Goal: Information Seeking & Learning: Check status

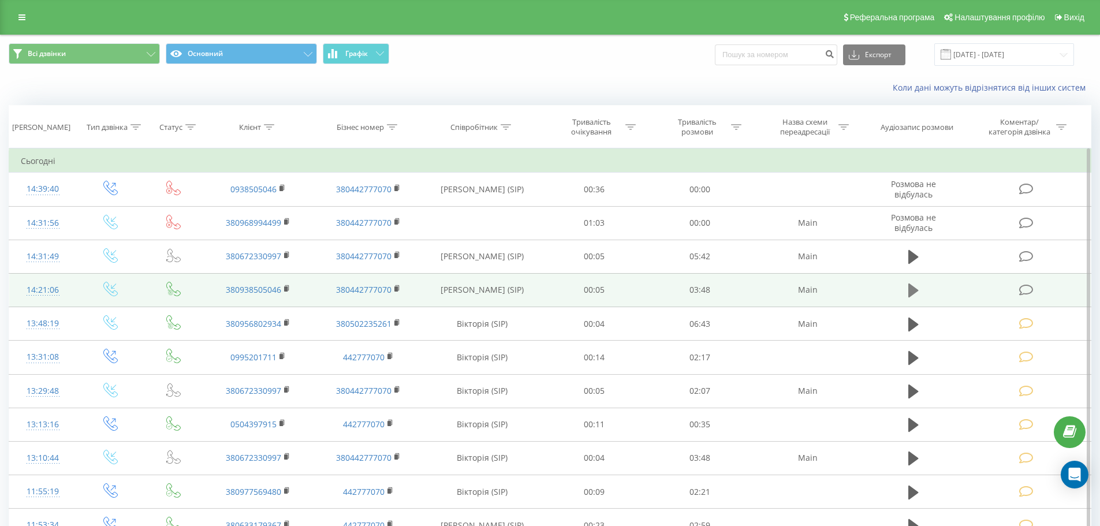
click at [916, 289] on icon at bounding box center [913, 290] width 10 height 14
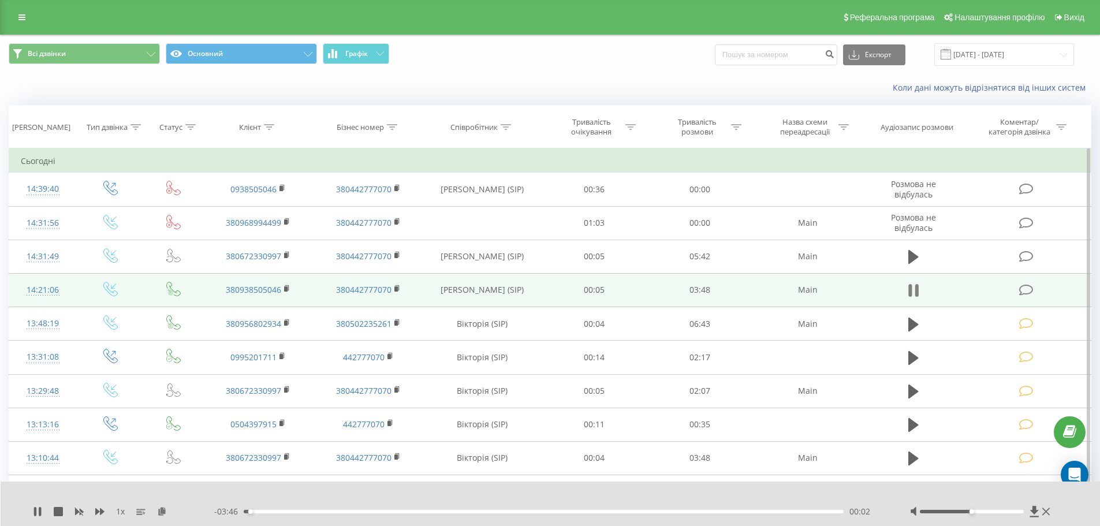
click at [908, 290] on icon at bounding box center [909, 290] width 3 height 13
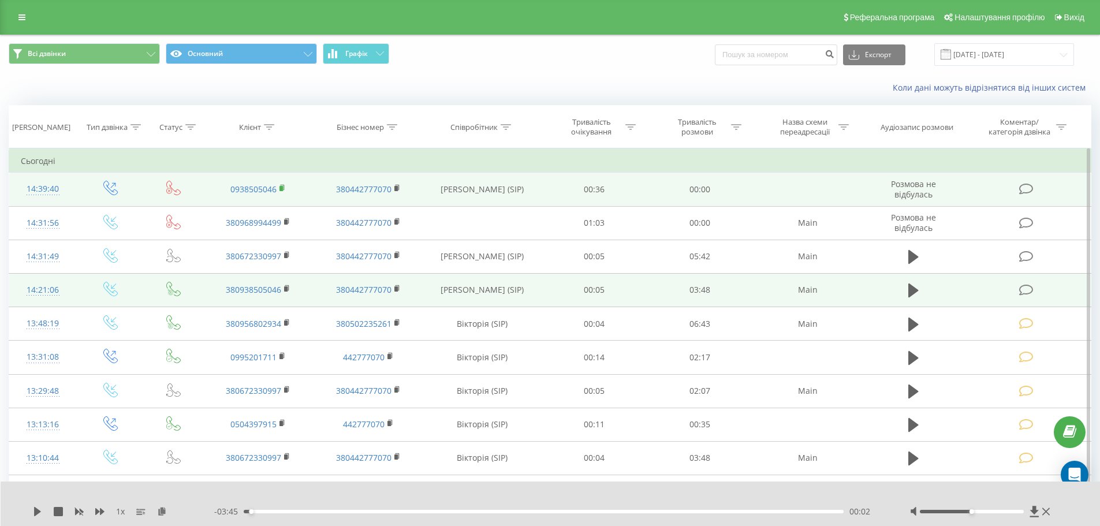
click at [281, 188] on rect at bounding box center [280, 188] width 3 height 5
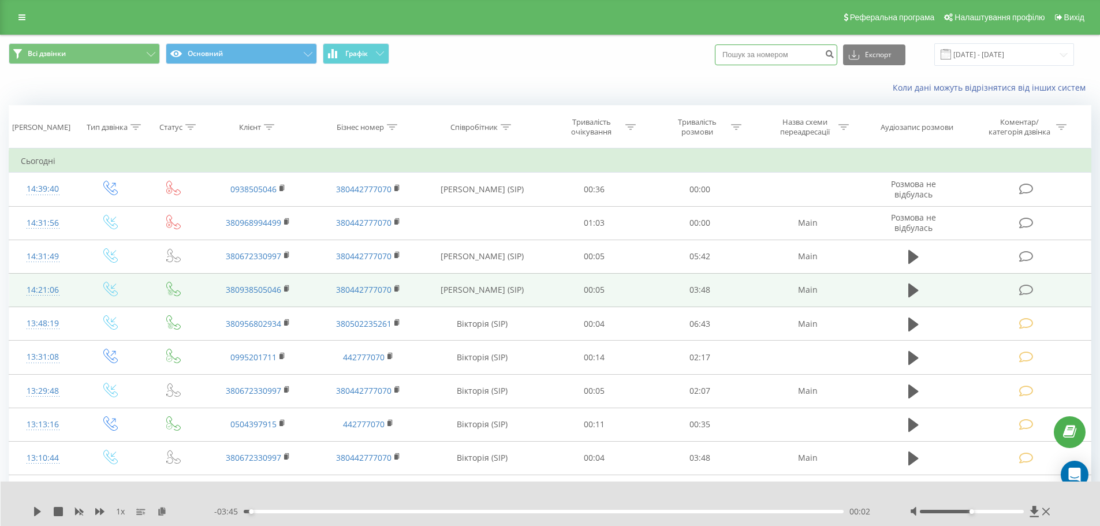
click at [728, 55] on input at bounding box center [776, 54] width 122 height 21
paste input "0672330997"
type input "0672330997"
click at [835, 59] on button "submit" at bounding box center [829, 54] width 16 height 21
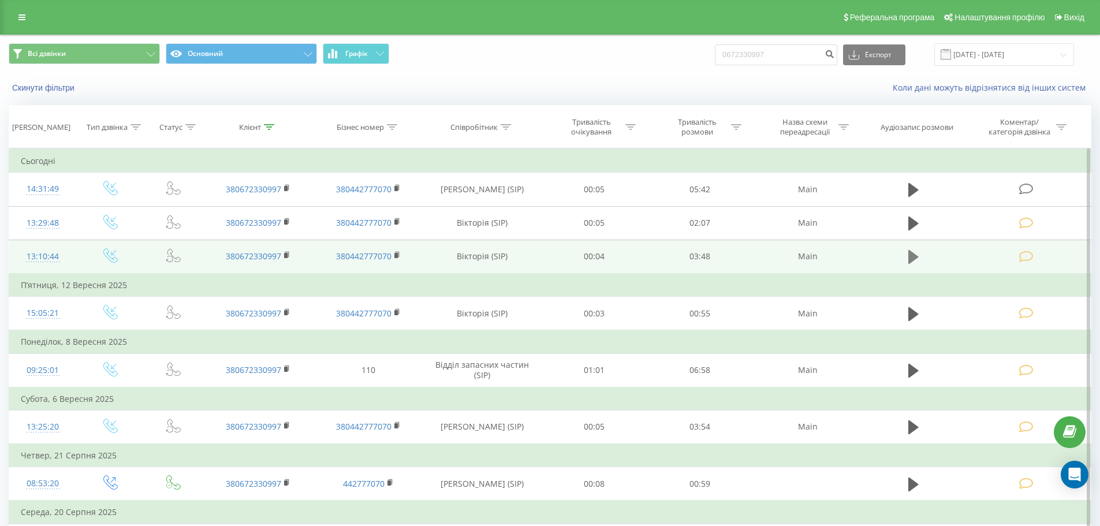
click at [921, 257] on button at bounding box center [913, 256] width 17 height 17
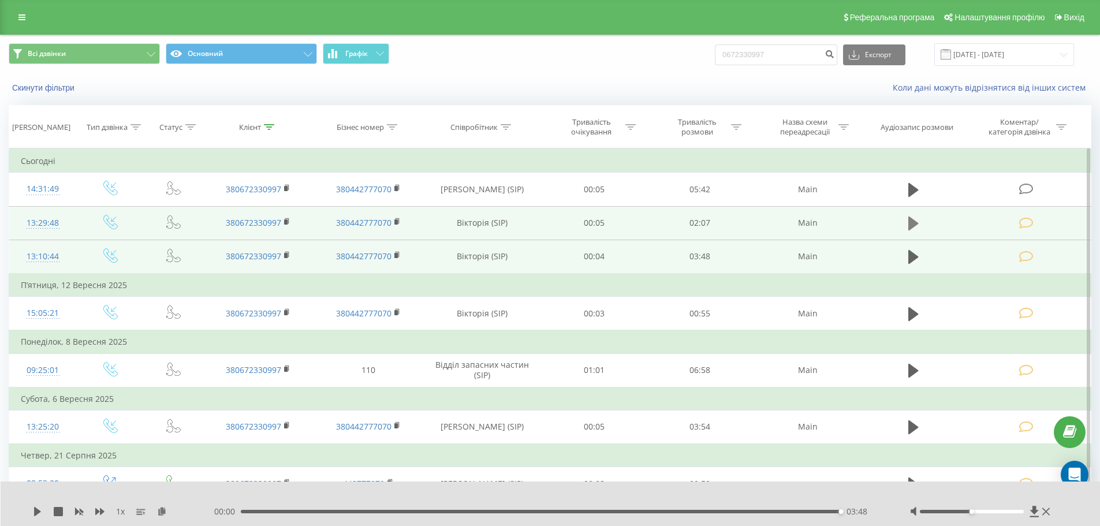
click at [913, 217] on icon at bounding box center [913, 223] width 10 height 16
click at [551, 510] on div "- 01:04 01:03 01:03" at bounding box center [547, 512] width 667 height 12
drag, startPoint x: 545, startPoint y: 511, endPoint x: 835, endPoint y: 515, distance: 289.8
click at [835, 515] on div "- 00:01 02:05 02:05" at bounding box center [547, 512] width 667 height 12
click at [1052, 514] on div at bounding box center [981, 512] width 143 height 12
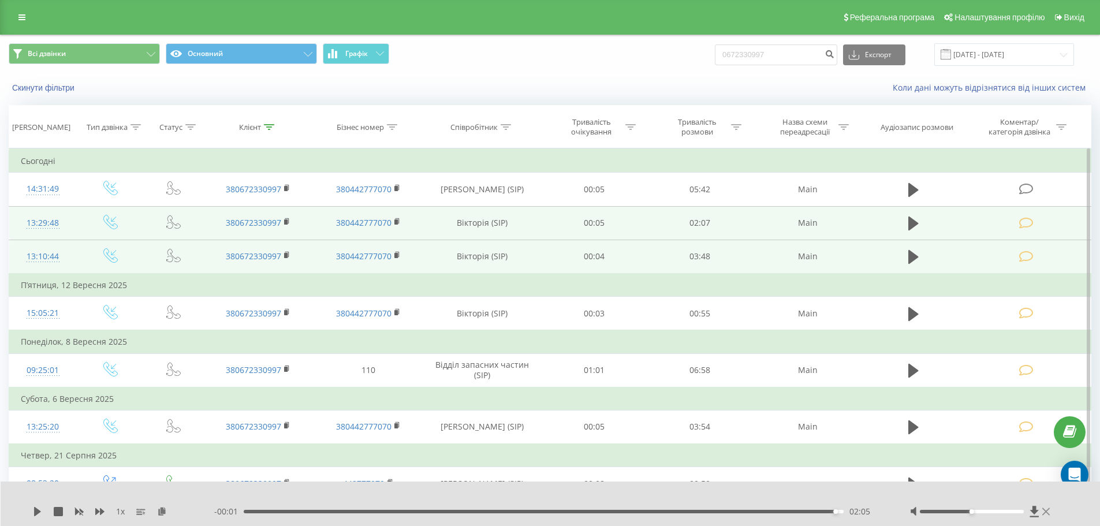
click at [1043, 509] on icon at bounding box center [1046, 512] width 8 height 8
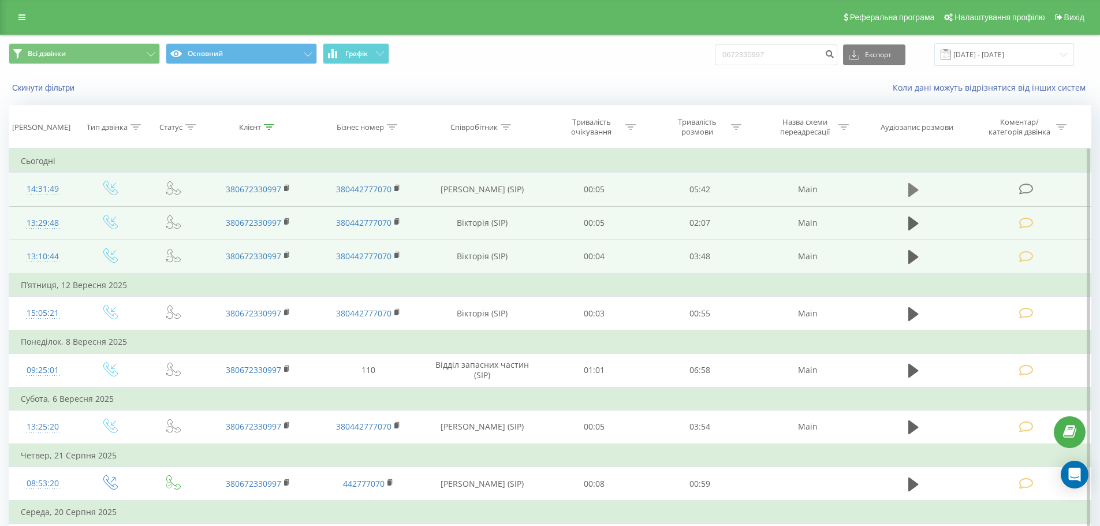
click at [918, 195] on icon at bounding box center [913, 190] width 10 height 16
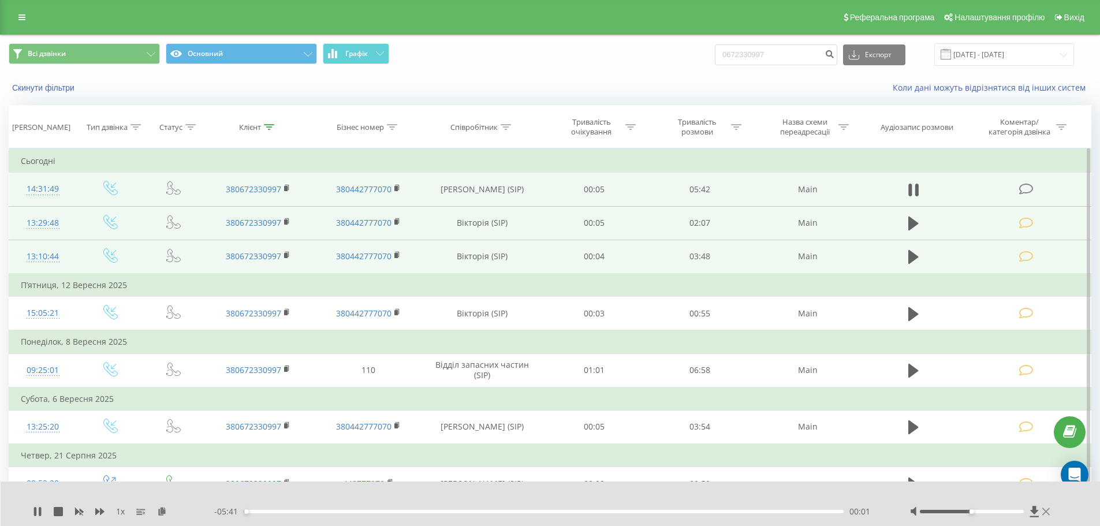
click at [1044, 512] on icon at bounding box center [1046, 511] width 8 height 9
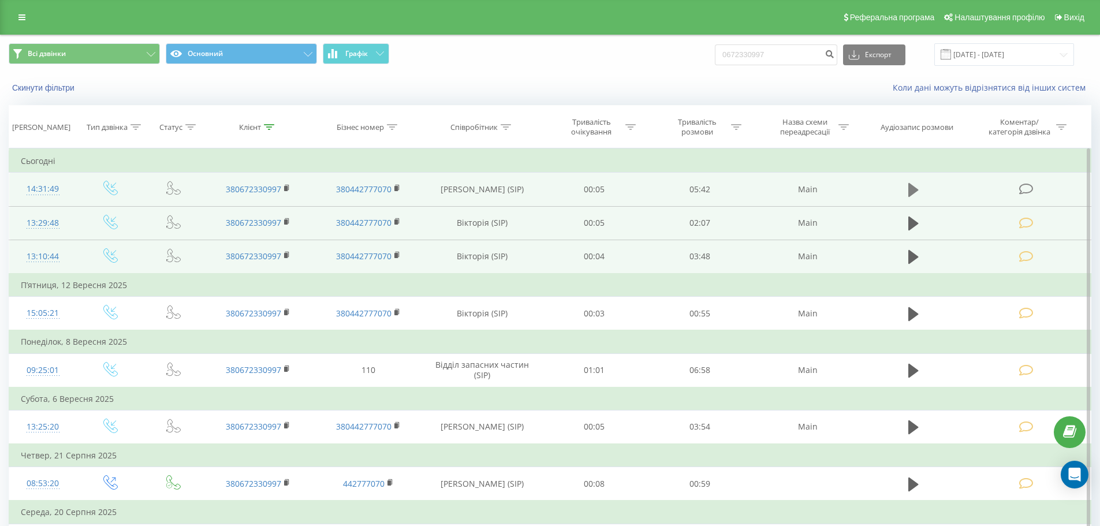
click at [914, 189] on icon at bounding box center [913, 190] width 10 height 14
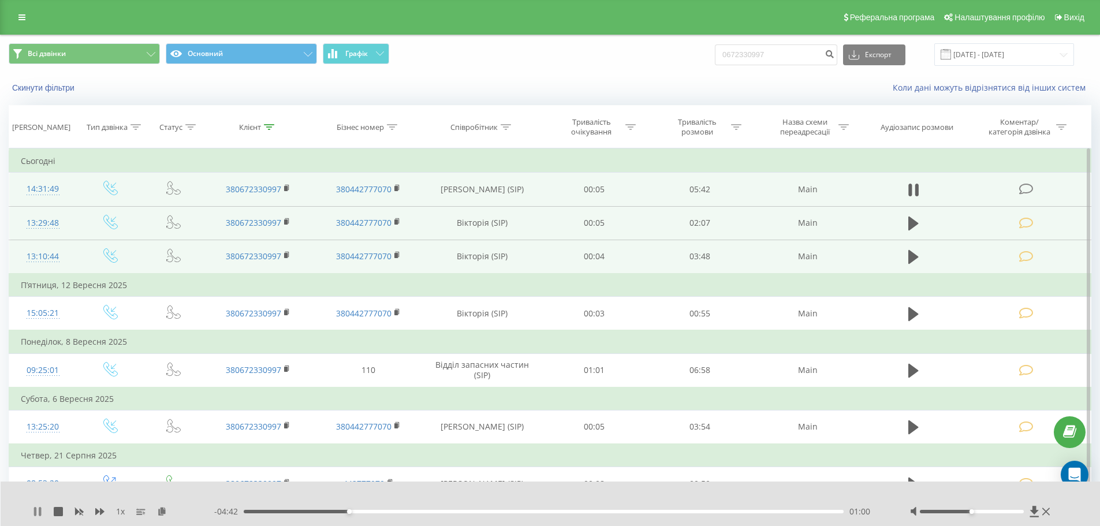
click at [38, 509] on icon at bounding box center [37, 511] width 9 height 9
